Goal: Task Accomplishment & Management: Manage account settings

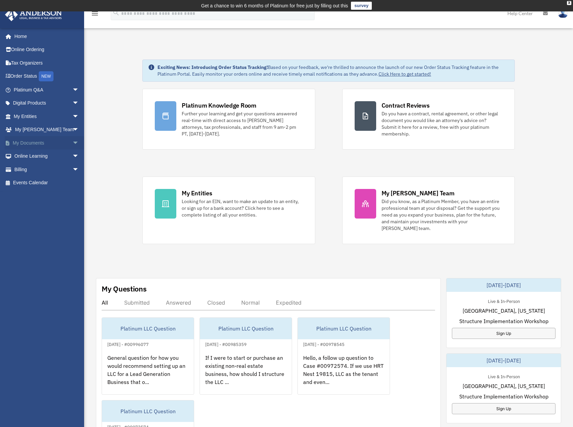
click at [29, 144] on link "My Documents arrow_drop_down" at bounding box center [47, 142] width 84 height 13
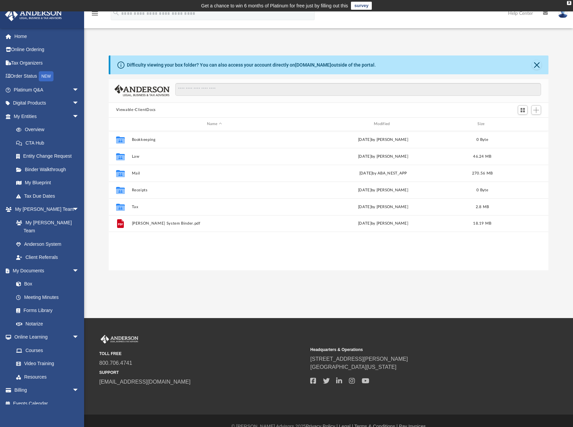
scroll to position [148, 435]
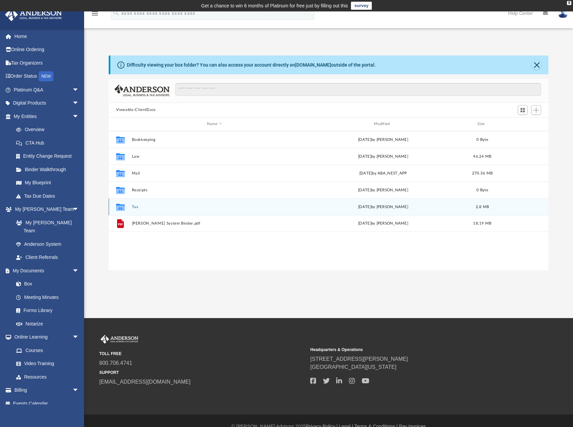
click at [123, 207] on icon "grid" at bounding box center [120, 207] width 9 height 5
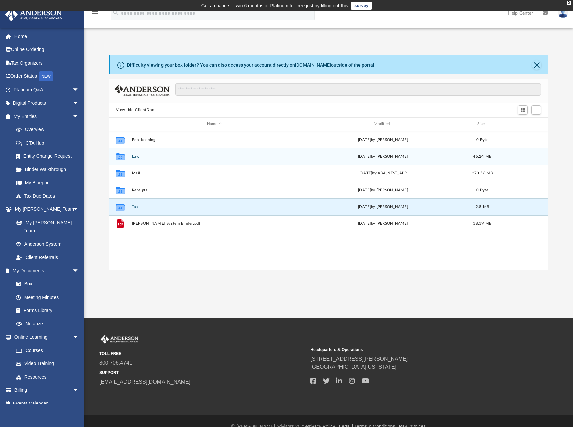
click at [122, 157] on icon "grid" at bounding box center [120, 156] width 9 height 7
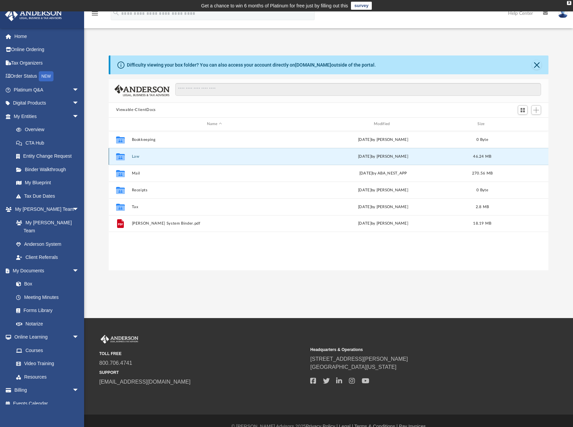
click at [122, 157] on icon "grid" at bounding box center [120, 156] width 9 height 7
click at [133, 155] on button "Law" at bounding box center [214, 156] width 165 height 4
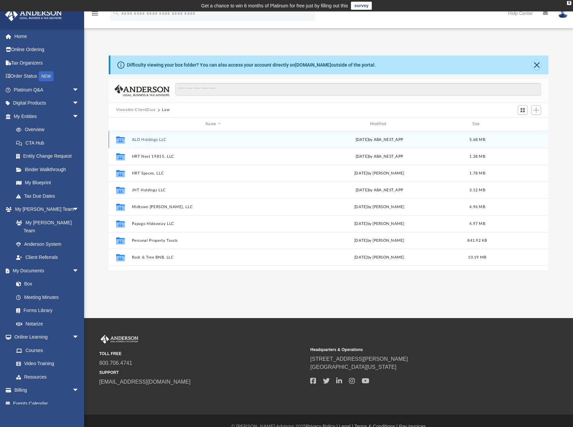
click at [144, 140] on button "ALO Holdings LLC" at bounding box center [213, 140] width 163 height 4
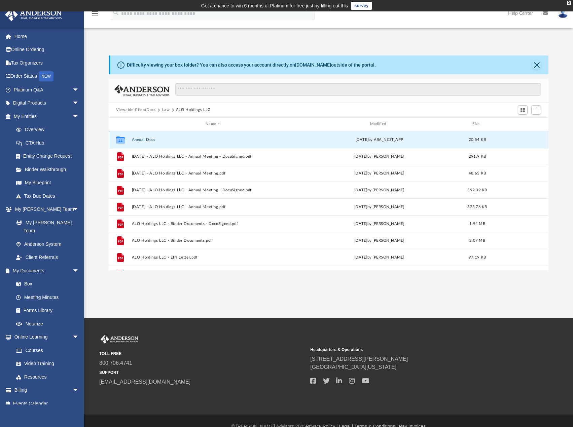
click at [144, 140] on button "Annual Docs" at bounding box center [213, 140] width 163 height 4
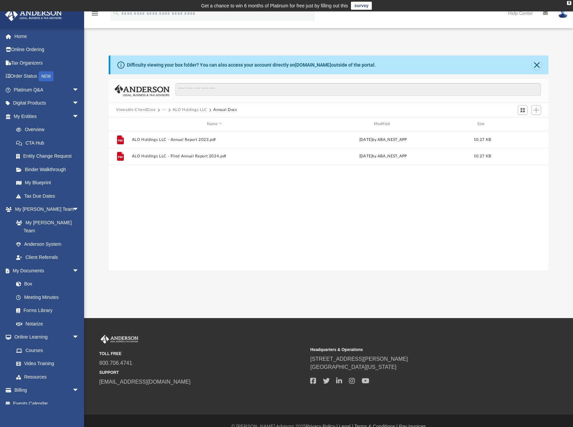
click at [197, 111] on button "ALO Holdings LLC" at bounding box center [190, 110] width 35 height 6
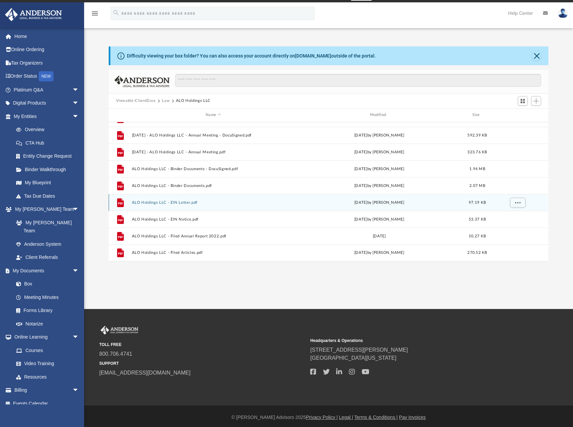
scroll to position [11, 0]
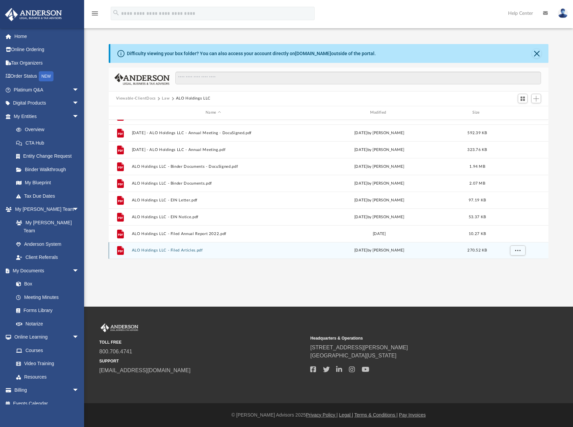
click at [192, 251] on button "ALO Holdings LLC - Filed Articles.pdf" at bounding box center [213, 250] width 163 height 4
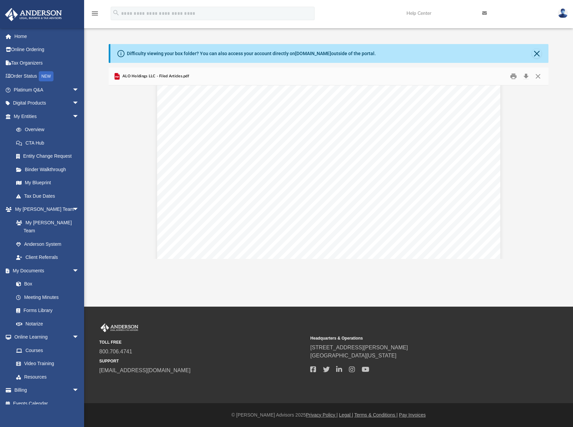
scroll to position [67, 0]
click at [35, 127] on link "Overview" at bounding box center [49, 129] width 80 height 13
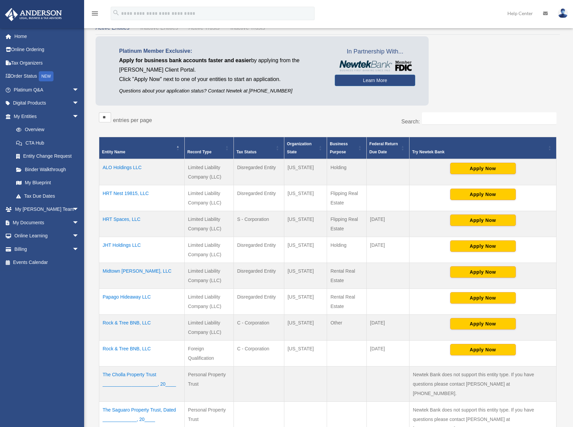
scroll to position [67, 0]
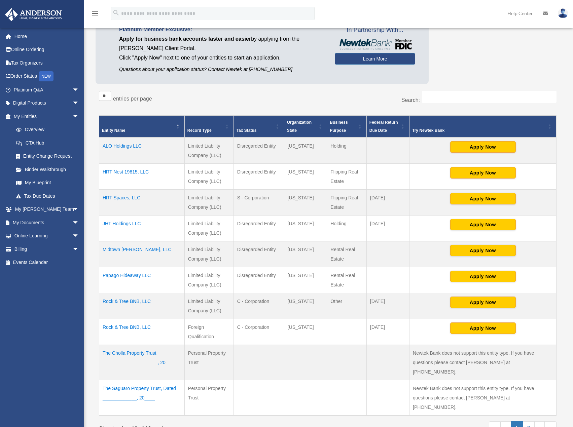
click at [119, 146] on td "ALO Holdings LLC" at bounding box center [141, 151] width 85 height 26
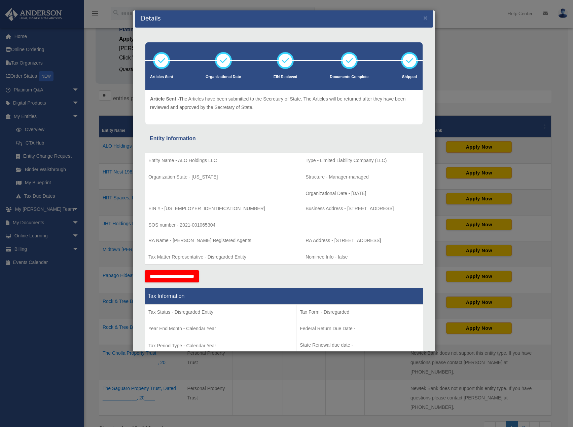
scroll to position [0, 0]
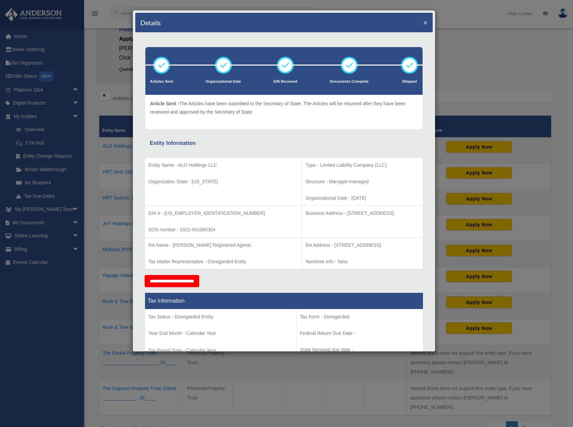
click at [423, 25] on button "×" at bounding box center [425, 22] width 4 height 7
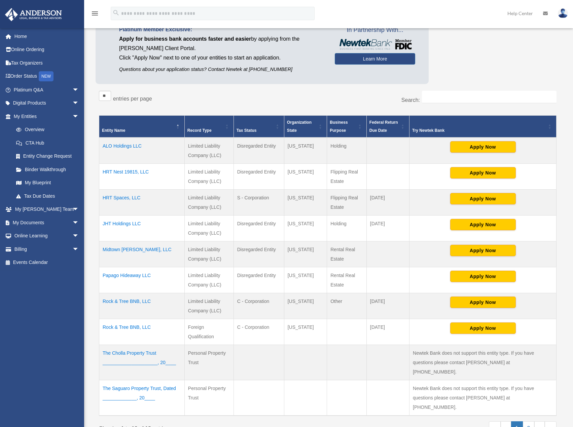
click at [136, 299] on td "Rock & Tree BNB, LLC" at bounding box center [141, 306] width 85 height 26
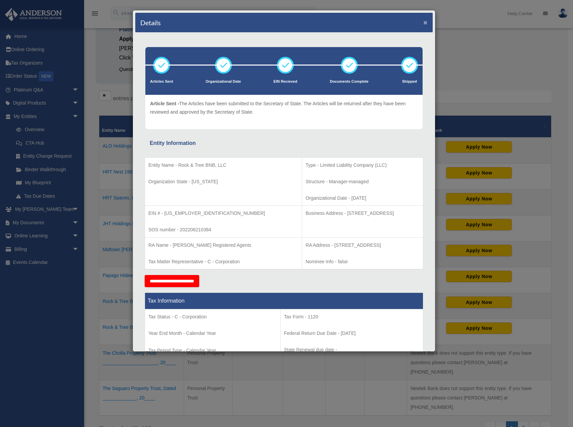
click at [423, 22] on button "×" at bounding box center [425, 22] width 4 height 7
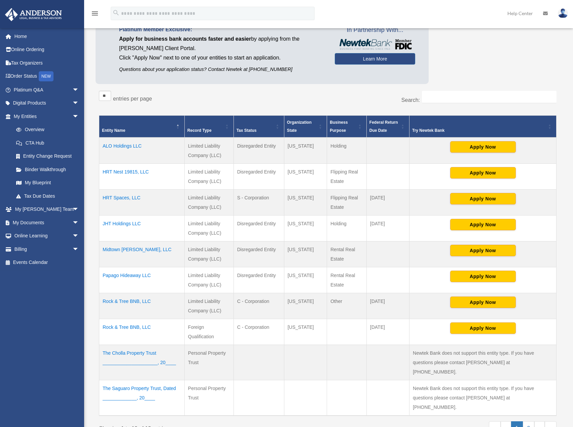
click at [564, 14] on img at bounding box center [563, 13] width 10 height 10
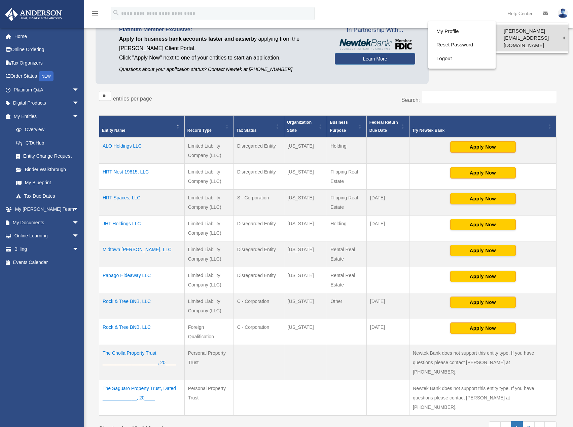
click at [551, 30] on link "[PERSON_NAME][EMAIL_ADDRESS][DOMAIN_NAME]" at bounding box center [531, 38] width 72 height 27
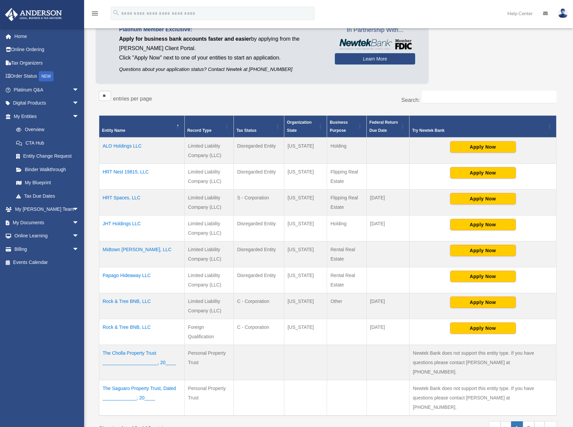
click at [563, 13] on img at bounding box center [563, 13] width 10 height 10
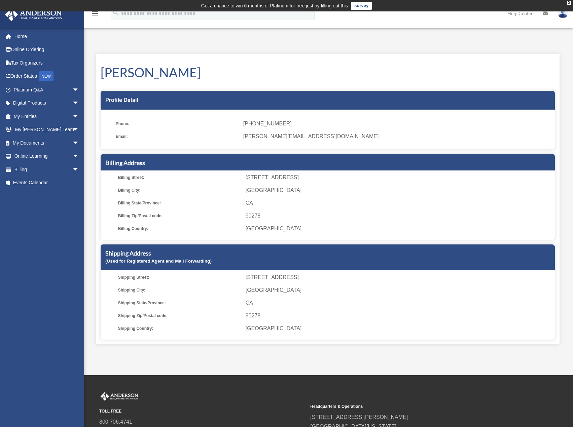
click at [561, 16] on img at bounding box center [563, 13] width 10 height 10
click at [431, 61] on link "Logout" at bounding box center [461, 59] width 67 height 14
